Goal: Obtain resource: Download file/media

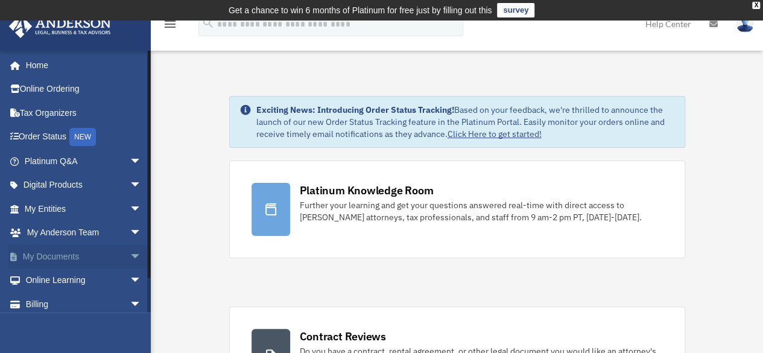
click at [82, 260] on link "My Documents arrow_drop_down" at bounding box center [83, 256] width 151 height 24
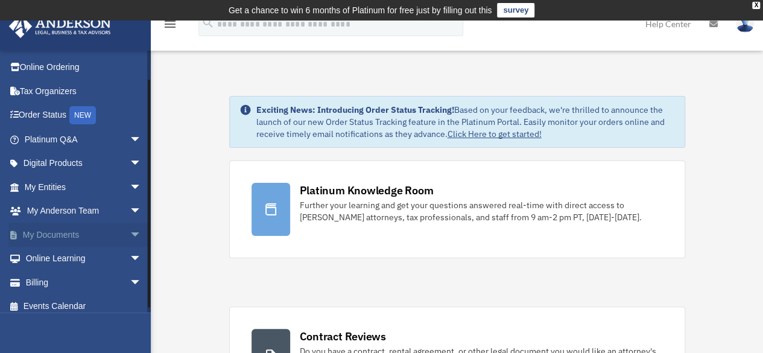
scroll to position [30, 0]
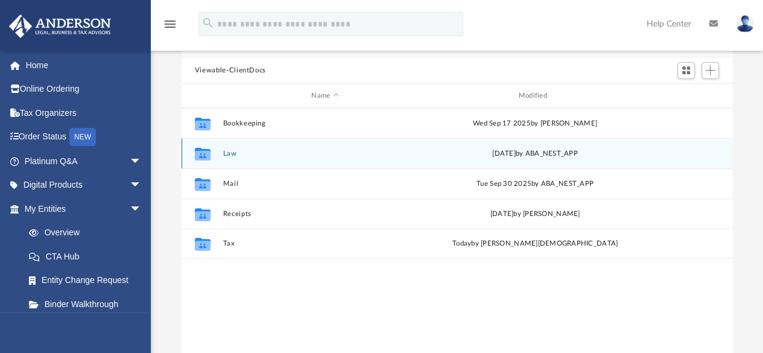
scroll to position [121, 0]
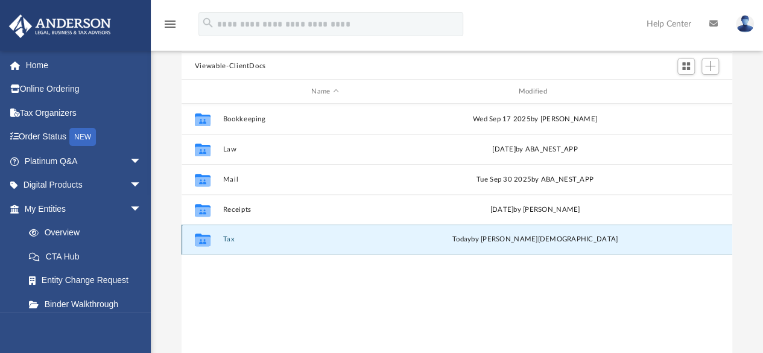
click at [284, 239] on button "Tax" at bounding box center [324, 240] width 204 height 8
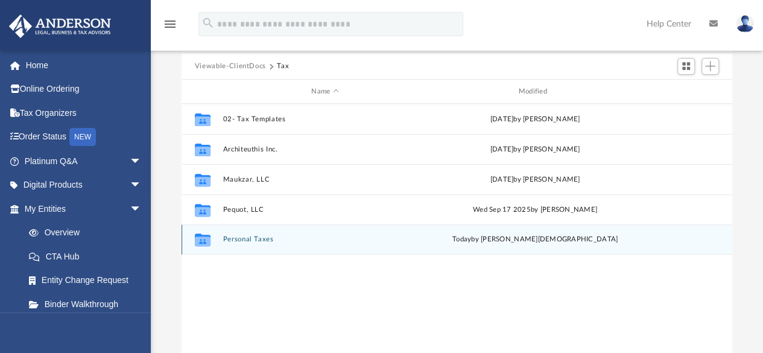
click at [327, 236] on button "Personal Taxes" at bounding box center [324, 240] width 204 height 8
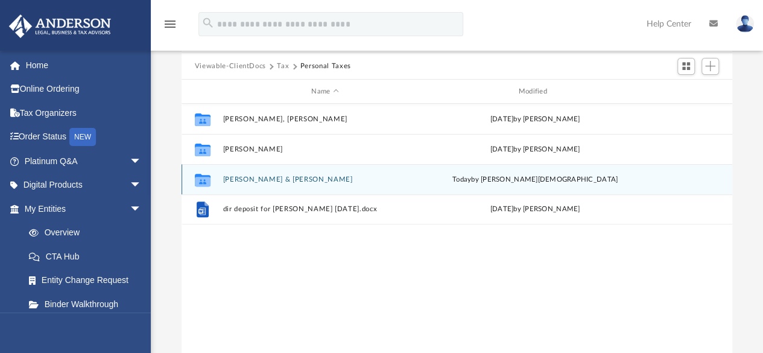
click at [298, 176] on button "[PERSON_NAME] & [PERSON_NAME]" at bounding box center [324, 179] width 204 height 8
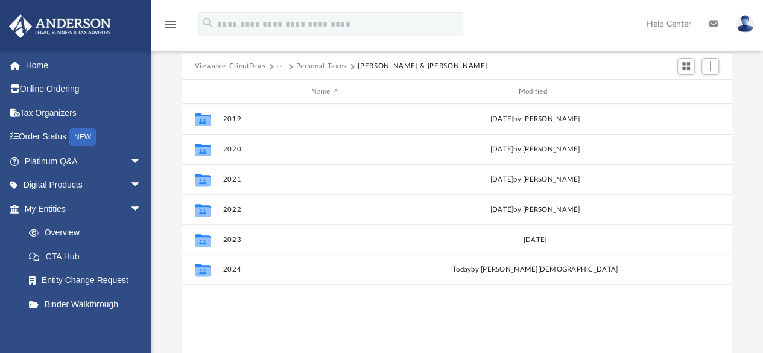
click at [337, 67] on button "Personal Taxes" at bounding box center [321, 66] width 51 height 11
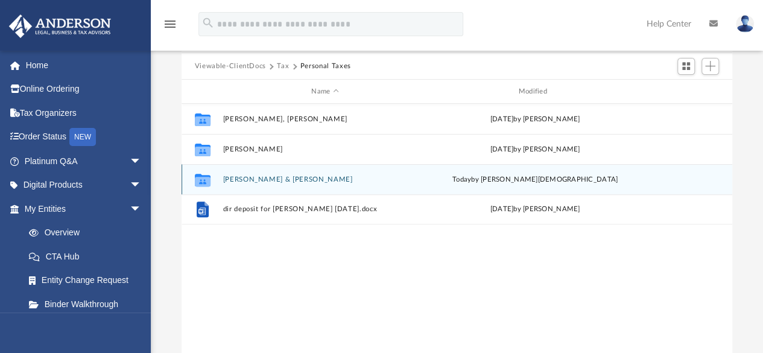
click at [257, 179] on button "[PERSON_NAME] & [PERSON_NAME]" at bounding box center [324, 179] width 204 height 8
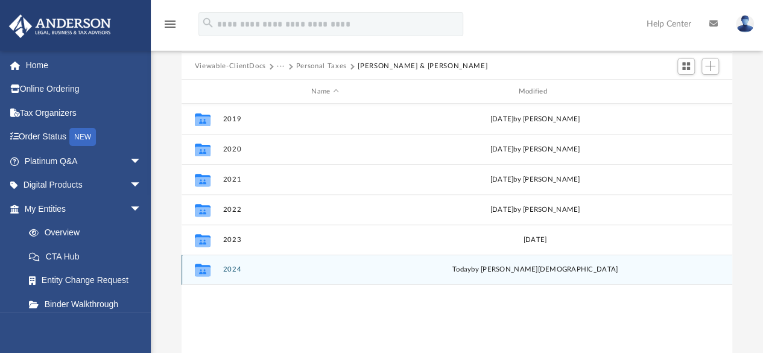
click at [269, 272] on button "2024" at bounding box center [324, 270] width 204 height 8
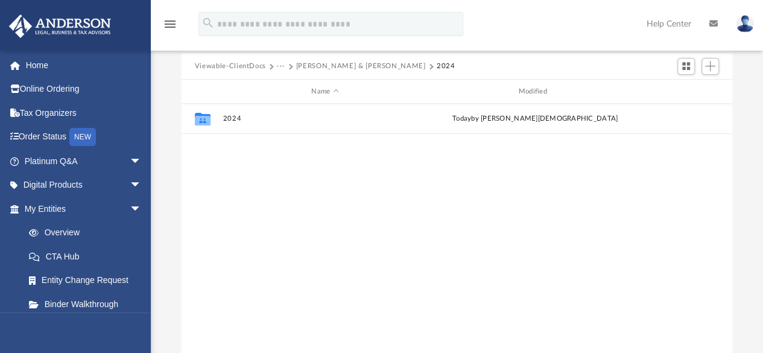
click at [236, 173] on div "Collaborated Folder 2024 [DATE] by [PERSON_NAME]" at bounding box center [456, 229] width 550 height 250
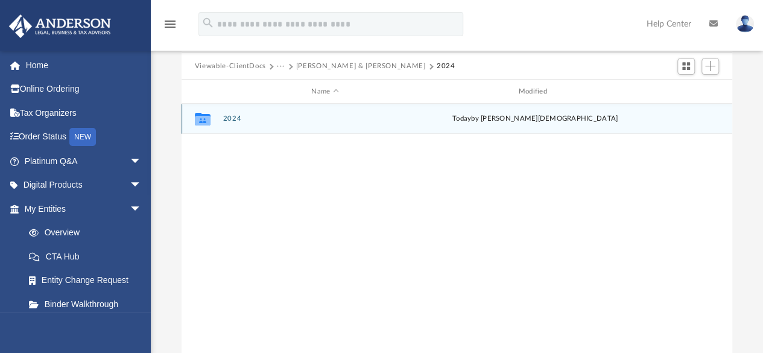
click at [233, 124] on div "Collaborated Folder 2024 [DATE] by [PERSON_NAME]" at bounding box center [456, 119] width 550 height 30
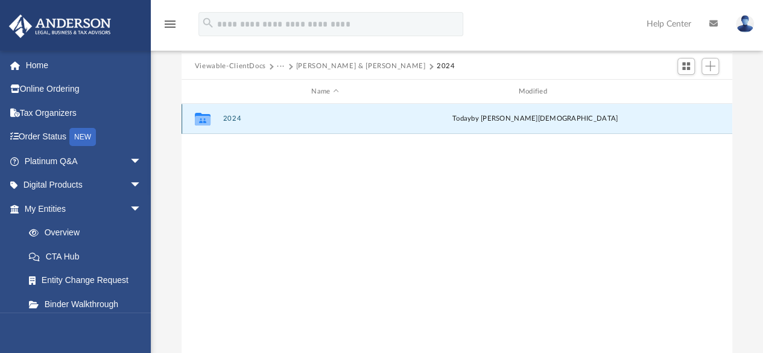
click at [233, 118] on button "2024" at bounding box center [324, 119] width 204 height 8
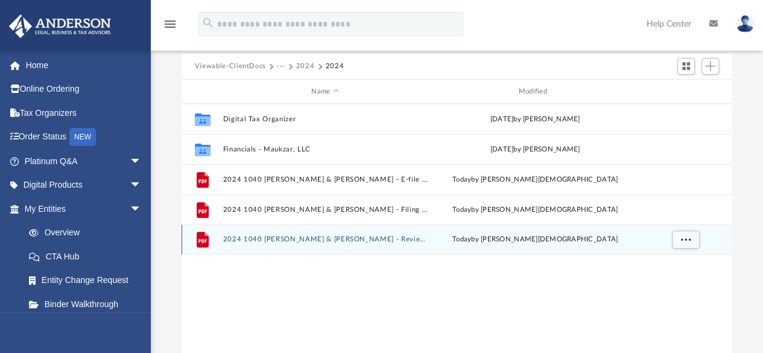
click at [381, 242] on button "2024 1040 [PERSON_NAME] & [PERSON_NAME] - Review Copy.pdf" at bounding box center [324, 240] width 204 height 8
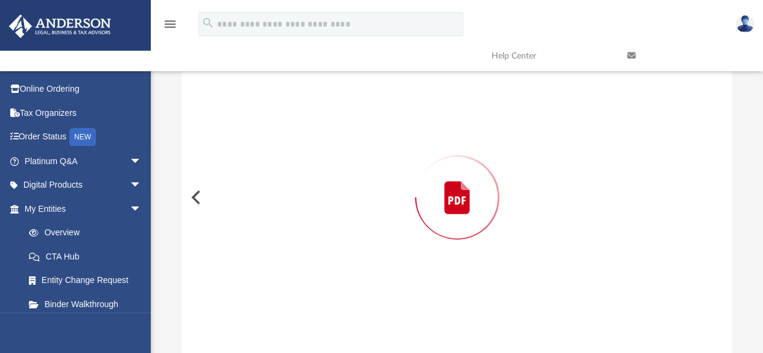
click at [381, 242] on div "Preview" at bounding box center [456, 197] width 551 height 311
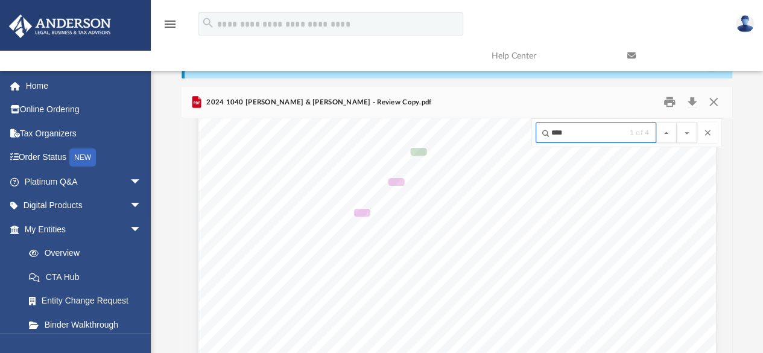
scroll to position [60, 0]
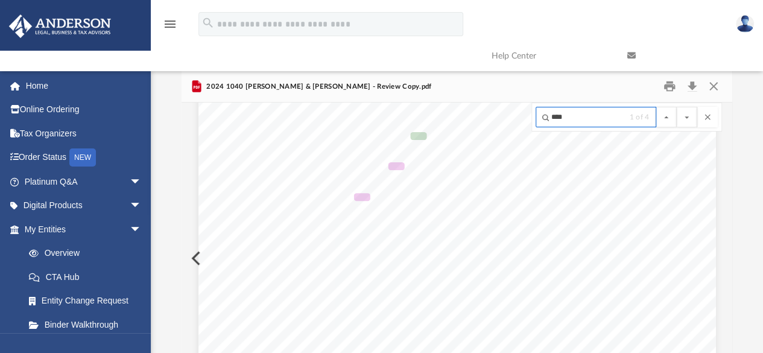
type input "****"
click at [676, 107] on button "File preview" at bounding box center [686, 117] width 20 height 20
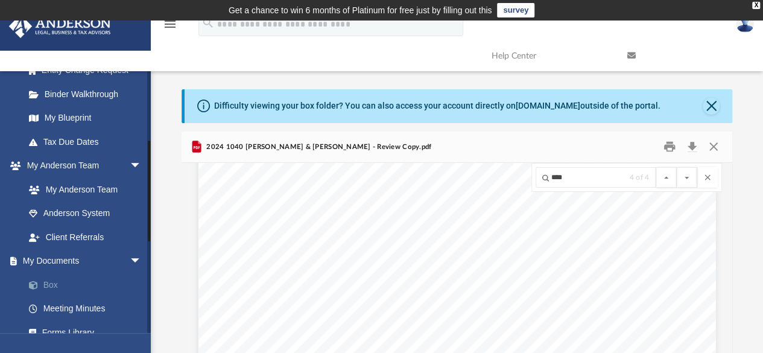
scroll to position [49, 0]
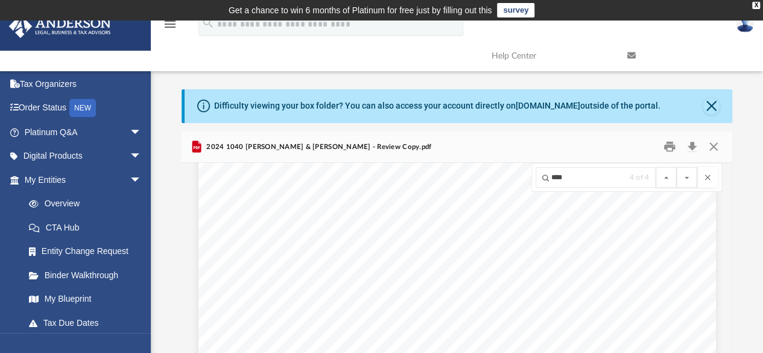
click at [168, 32] on div "menu" at bounding box center [170, 24] width 39 height 31
click at [172, 28] on icon "menu" at bounding box center [170, 24] width 14 height 14
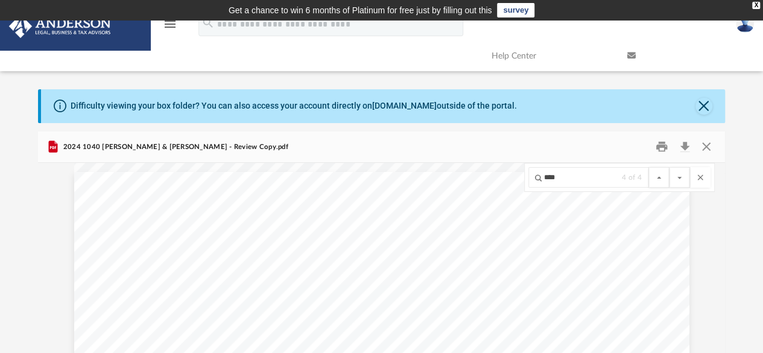
scroll to position [8139, 0]
click at [166, 28] on icon "menu" at bounding box center [170, 24] width 14 height 14
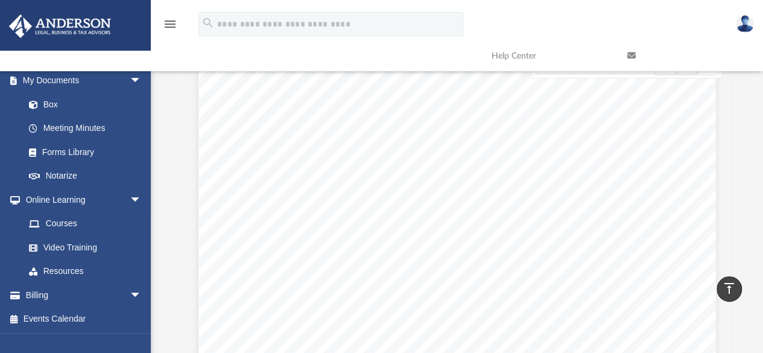
scroll to position [0, 0]
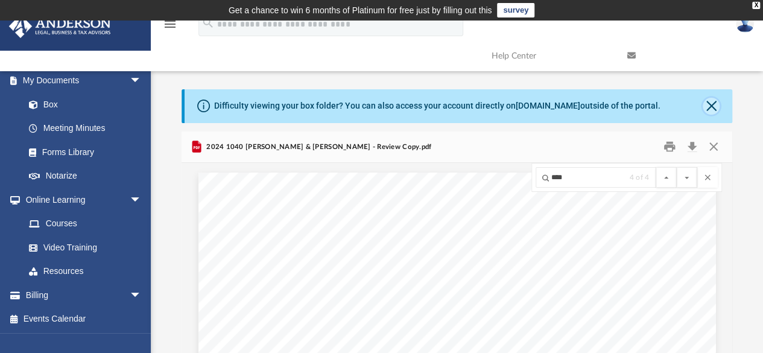
click at [708, 110] on button "Close" at bounding box center [710, 106] width 17 height 17
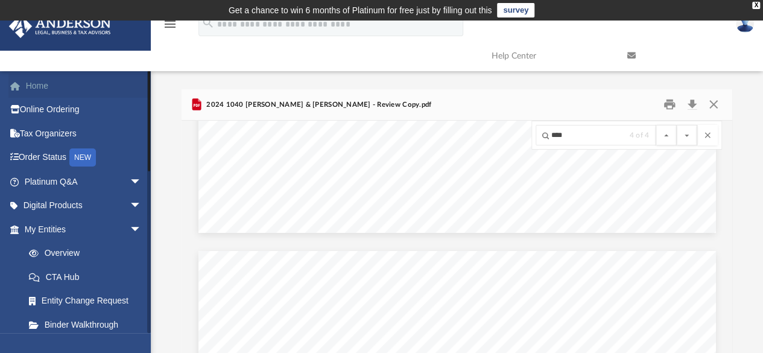
click at [36, 81] on link "Home" at bounding box center [83, 86] width 151 height 24
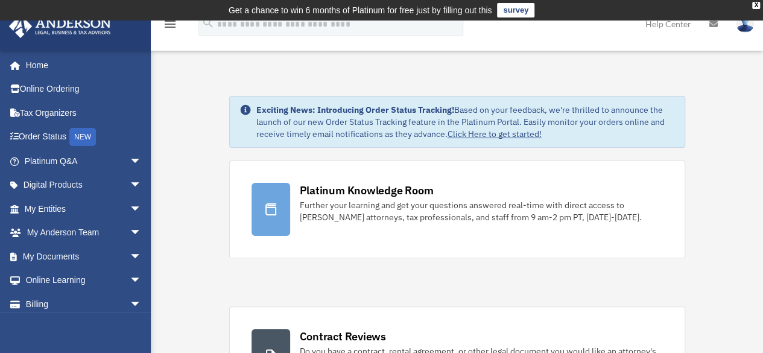
click at [746, 28] on img at bounding box center [745, 23] width 18 height 17
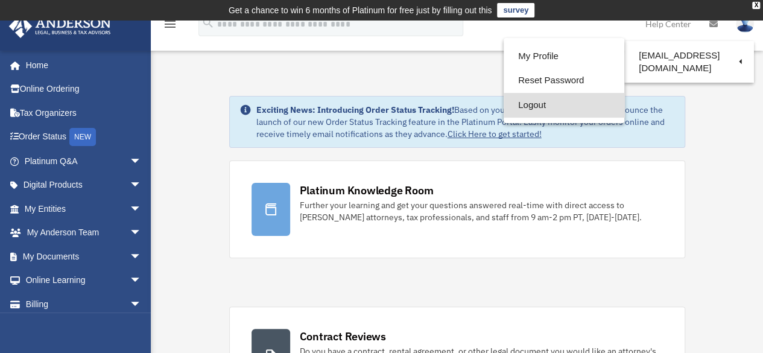
click at [547, 110] on link "Logout" at bounding box center [563, 105] width 121 height 25
